Goal: Contribute content: Contribute content

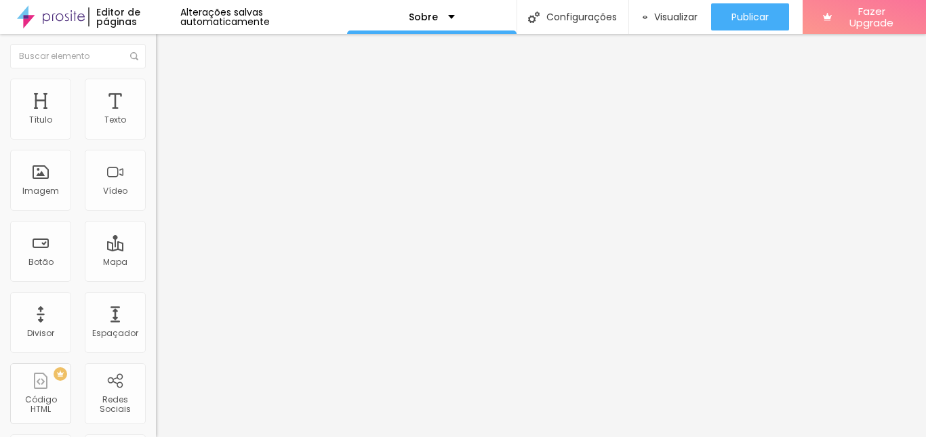
click at [156, 117] on span "Trocar imagem" at bounding box center [193, 111] width 74 height 12
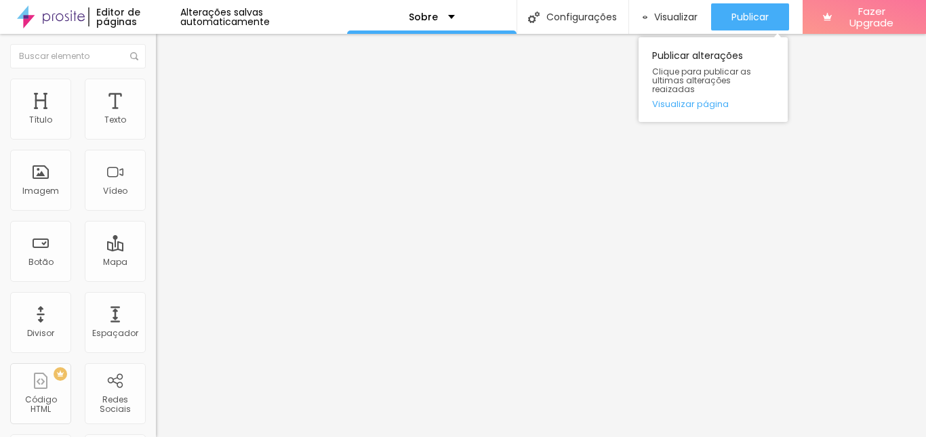
click at [763, 37] on div "Publicar alterações Clique para publicar as ultimas alterações reaizadas Visual…" at bounding box center [713, 79] width 149 height 85
click at [759, 21] on span "Publicar" at bounding box center [750, 17] width 37 height 11
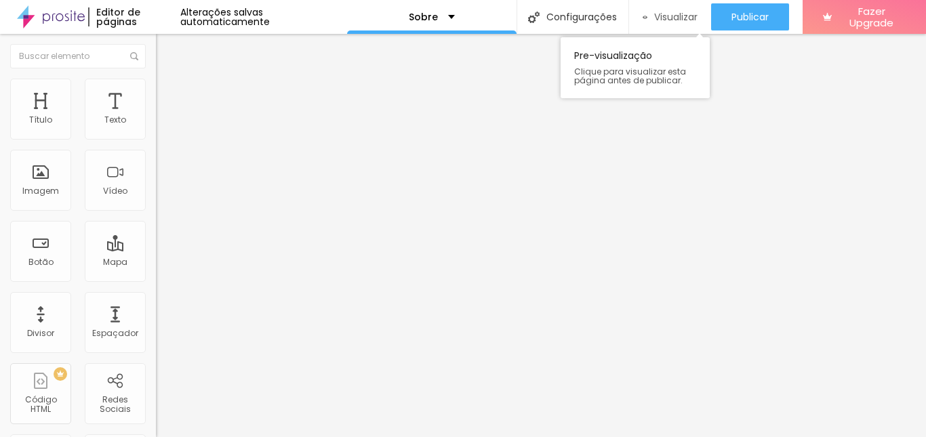
click at [664, 20] on span "Visualizar" at bounding box center [675, 17] width 43 height 11
click at [156, 89] on li "Estilo" at bounding box center [234, 86] width 156 height 14
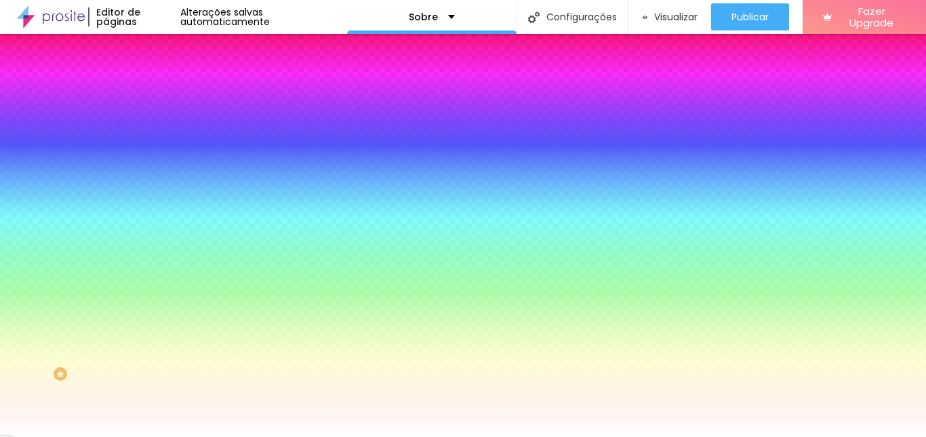
click at [156, 198] on input "#FFFFFF" at bounding box center [237, 191] width 163 height 14
click at [156, 184] on div at bounding box center [234, 184] width 156 height 0
click at [161, 226] on icon "button" at bounding box center [165, 220] width 9 height 9
click at [167, 235] on icon "button" at bounding box center [168, 233] width 3 height 3
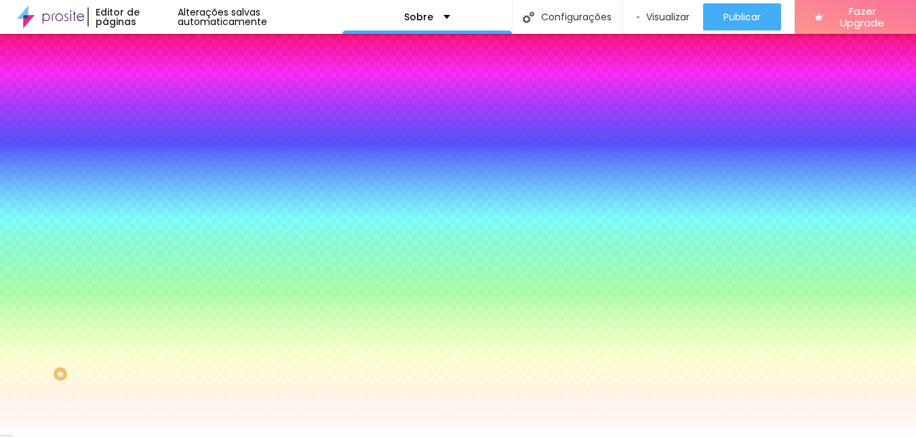
radio input "false"
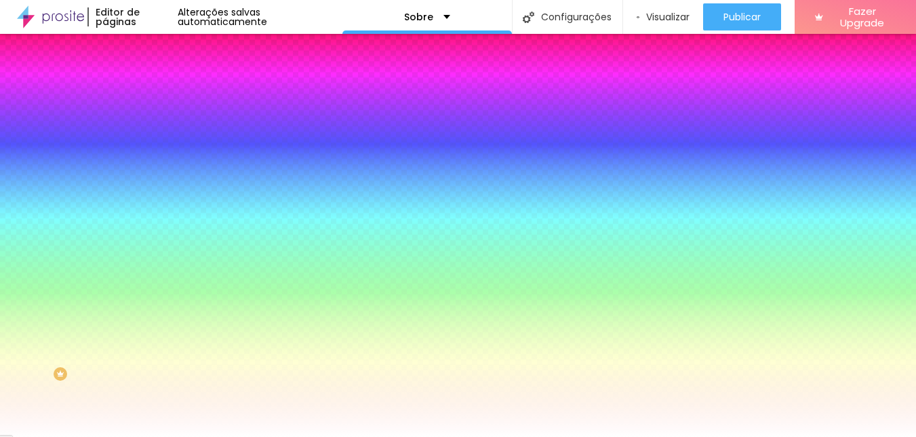
radio input "false"
radio input "true"
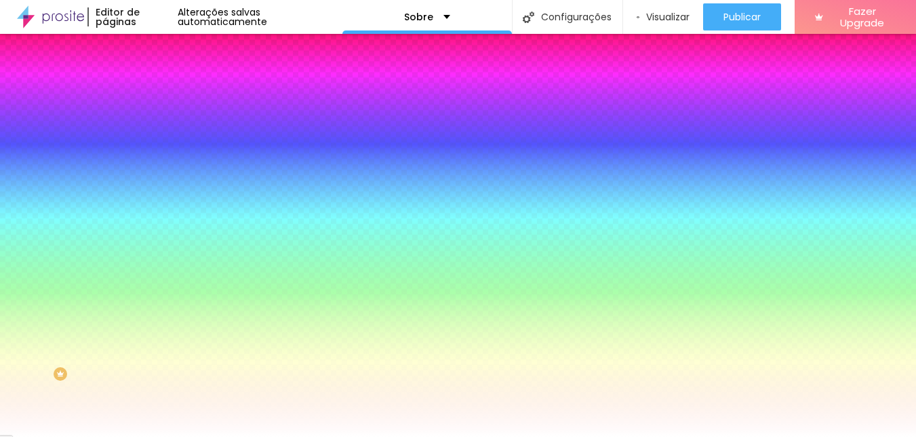
radio input "false"
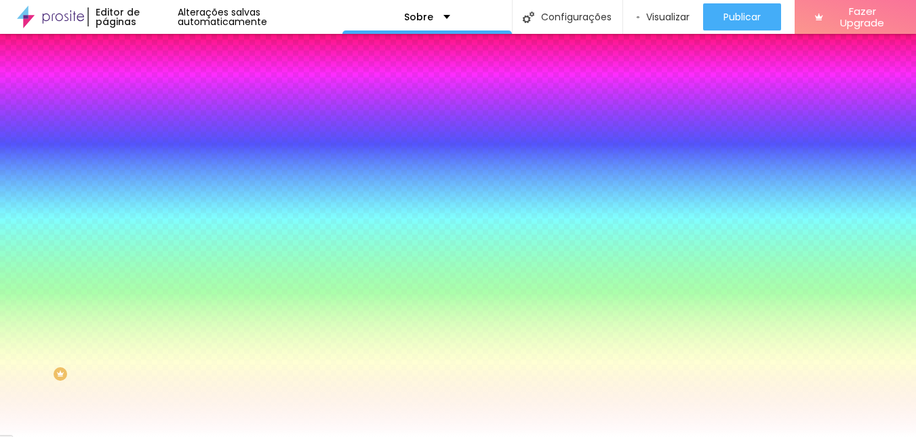
radio input "true"
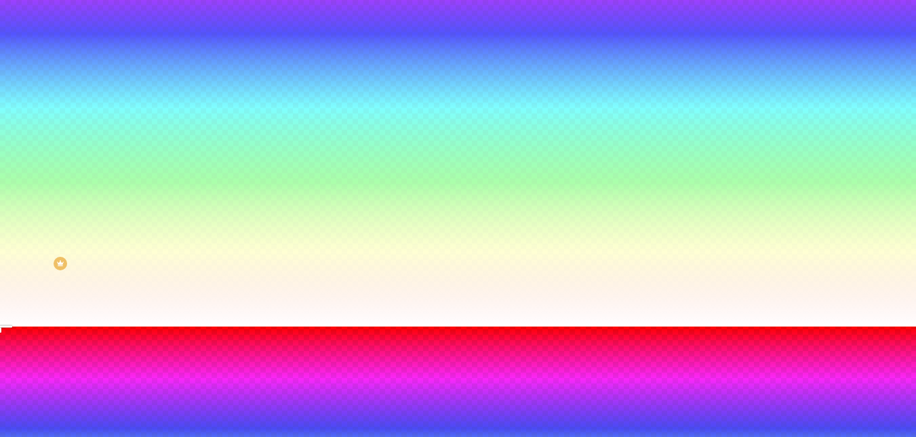
scroll to position [134, 0]
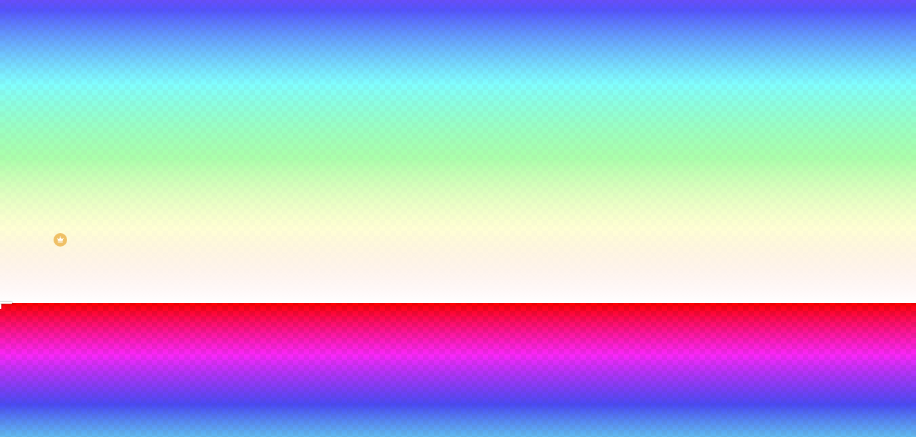
click at [69, 412] on rect at bounding box center [34, 431] width 69 height 38
click at [363, 303] on div at bounding box center [458, 303] width 916 height 0
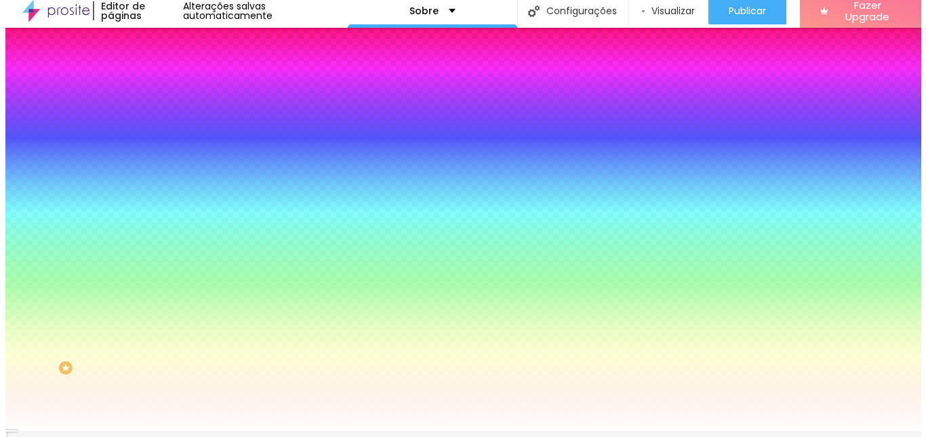
scroll to position [0, 0]
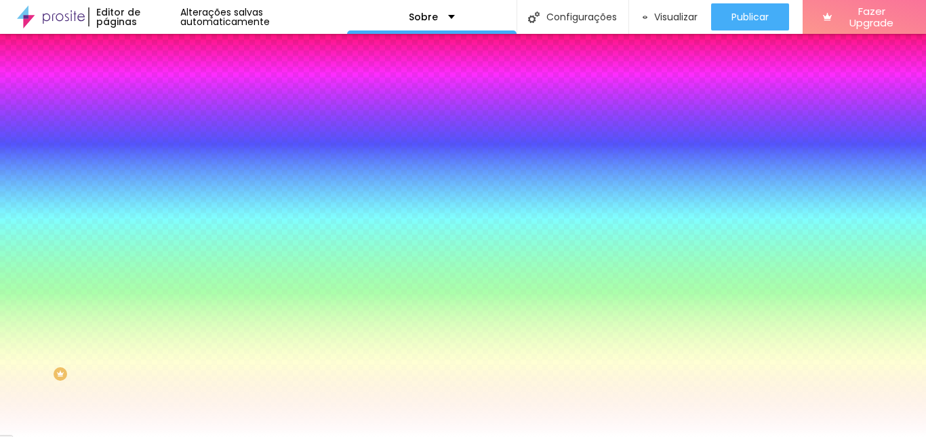
click at [156, 92] on li "Avançado" at bounding box center [234, 99] width 156 height 14
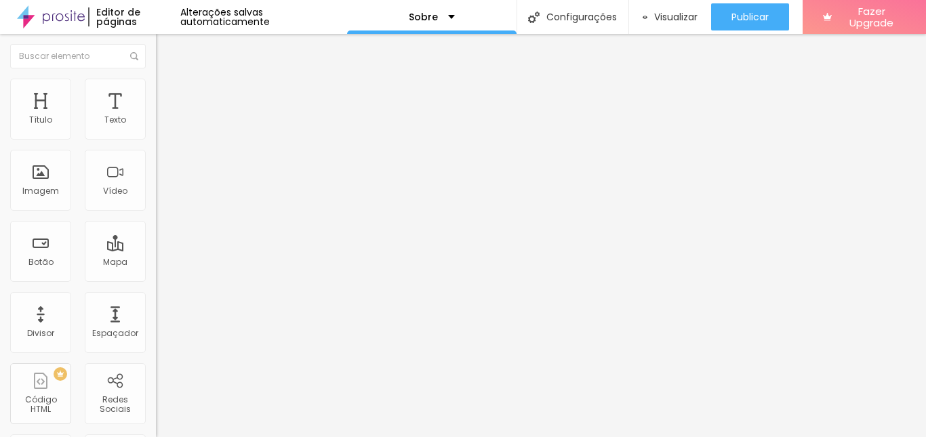
click at [156, 92] on li "Avançado" at bounding box center [234, 99] width 156 height 14
click at [166, 45] on img "button" at bounding box center [171, 49] width 11 height 11
